Goal: Task Accomplishment & Management: Use online tool/utility

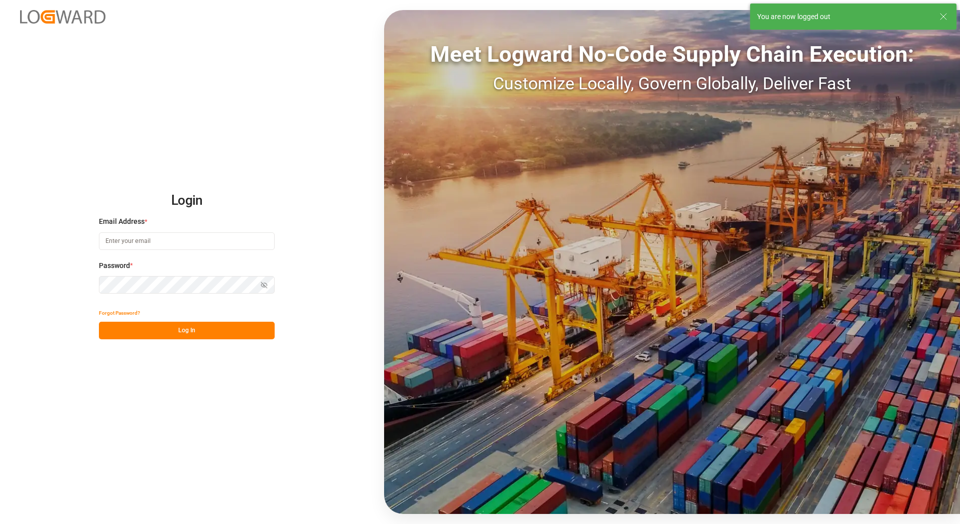
type input "[PERSON_NAME][EMAIL_ADDRESS][PERSON_NAME][DOMAIN_NAME]"
click at [233, 337] on button "Log In" at bounding box center [187, 331] width 176 height 18
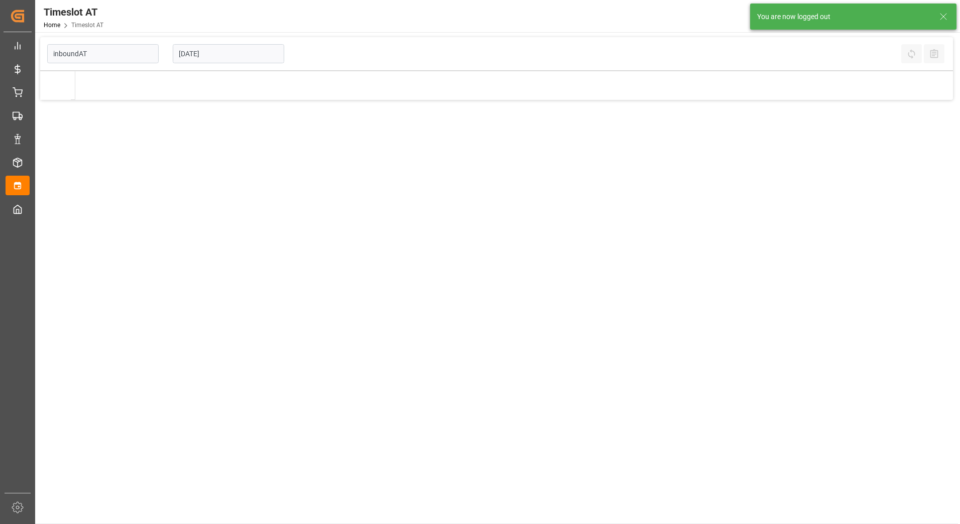
type input "Inbound AT"
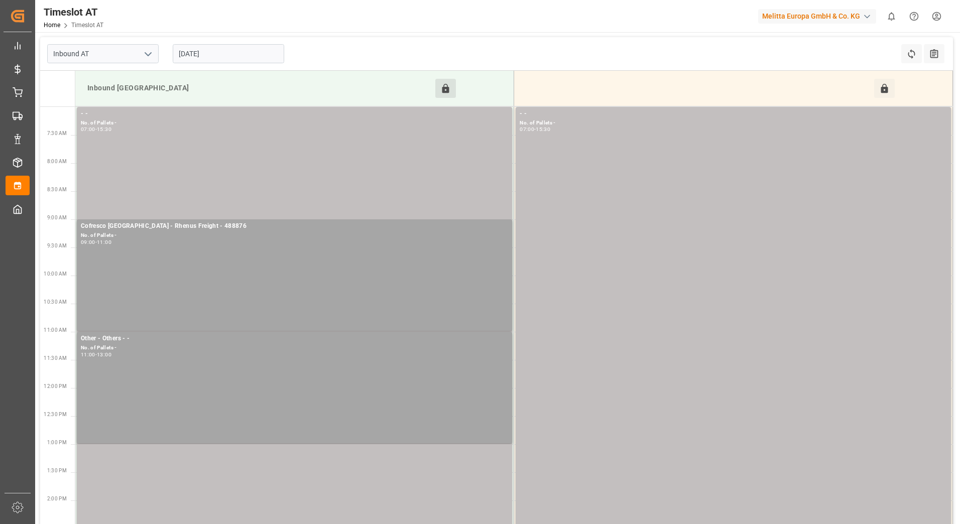
click at [448, 82] on button "Click to Unblock this Resource" at bounding box center [445, 88] width 21 height 19
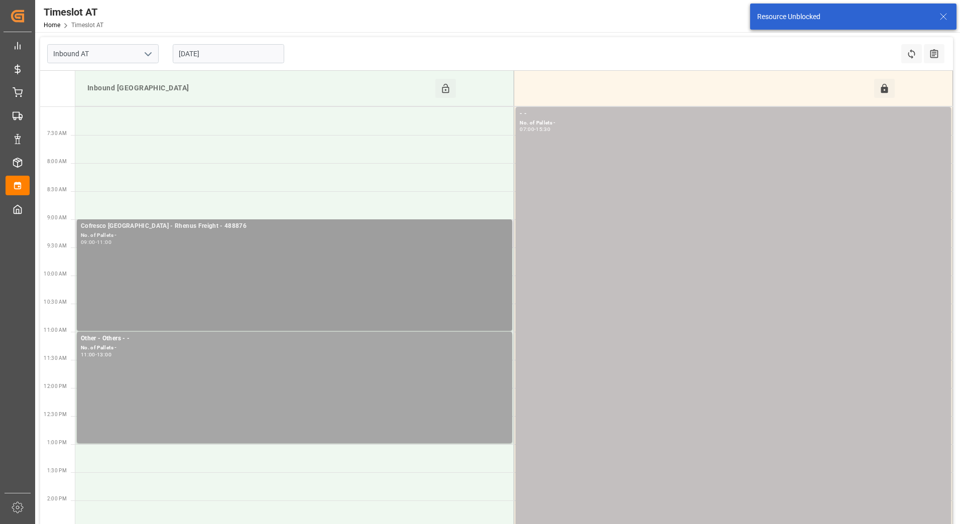
click at [266, 242] on div "09:00 - 11:00" at bounding box center [294, 243] width 427 height 6
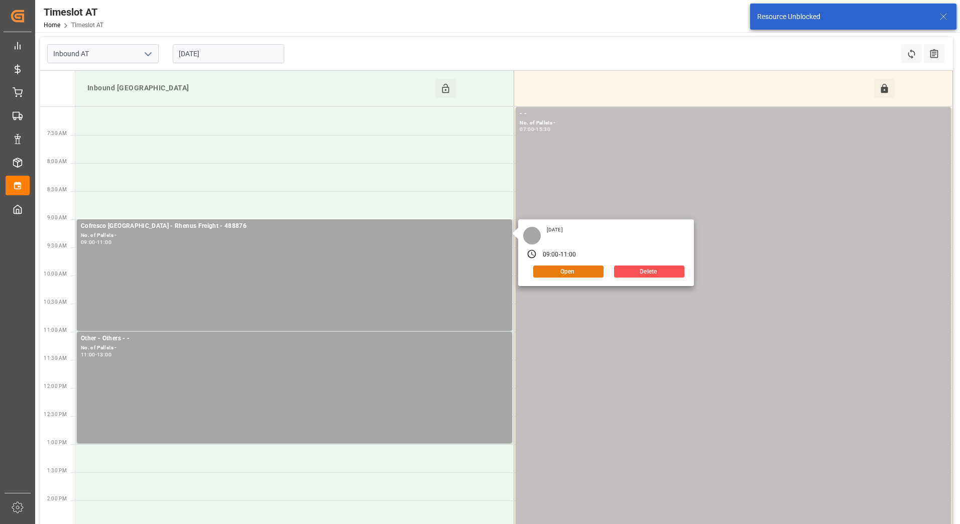
click at [561, 269] on button "Open" at bounding box center [568, 272] width 70 height 12
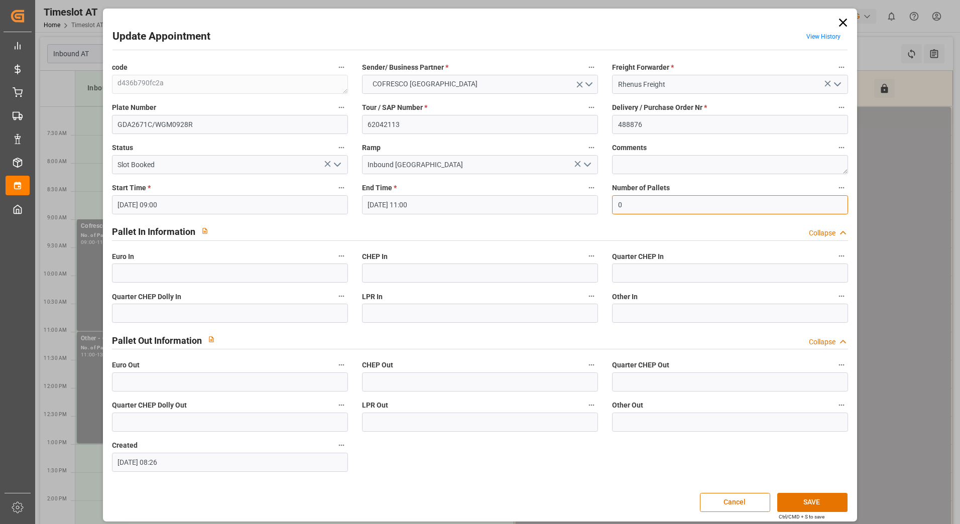
click at [627, 206] on input "0" at bounding box center [730, 204] width 236 height 19
type input "46"
click at [217, 269] on input "text" at bounding box center [230, 272] width 236 height 19
type input "46"
click at [334, 167] on icon "open menu" at bounding box center [337, 165] width 12 height 12
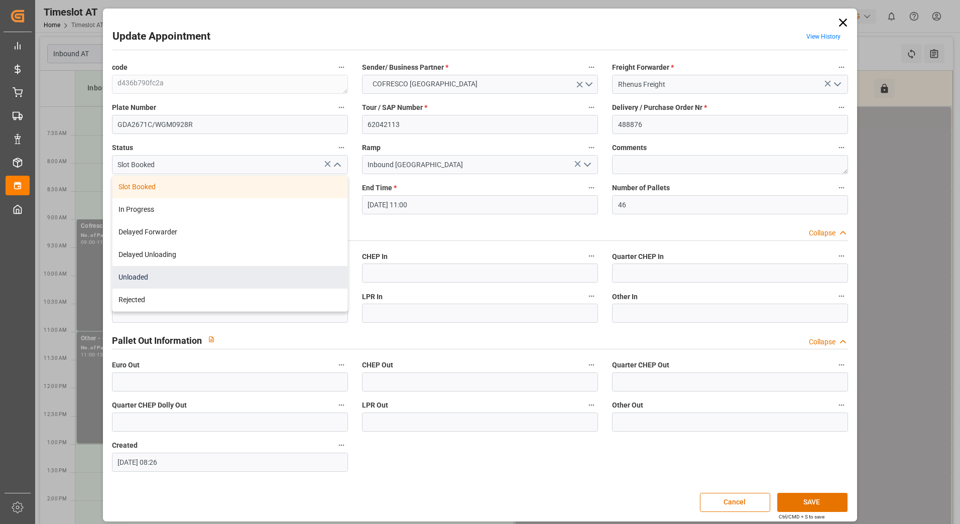
click at [215, 270] on div "Unloaded" at bounding box center [229, 277] width 235 height 23
type input "Unloaded"
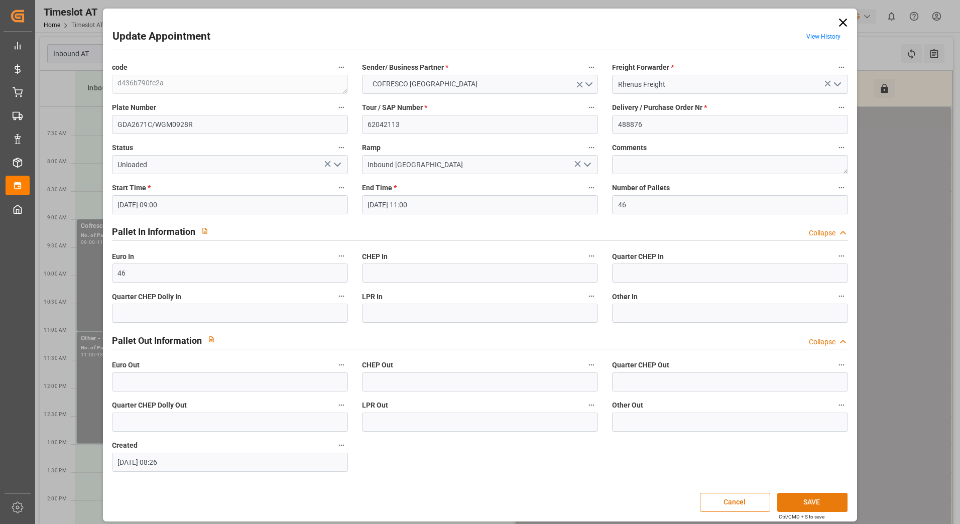
click at [821, 501] on button "SAVE" at bounding box center [812, 502] width 70 height 19
